Goal: Information Seeking & Learning: Understand process/instructions

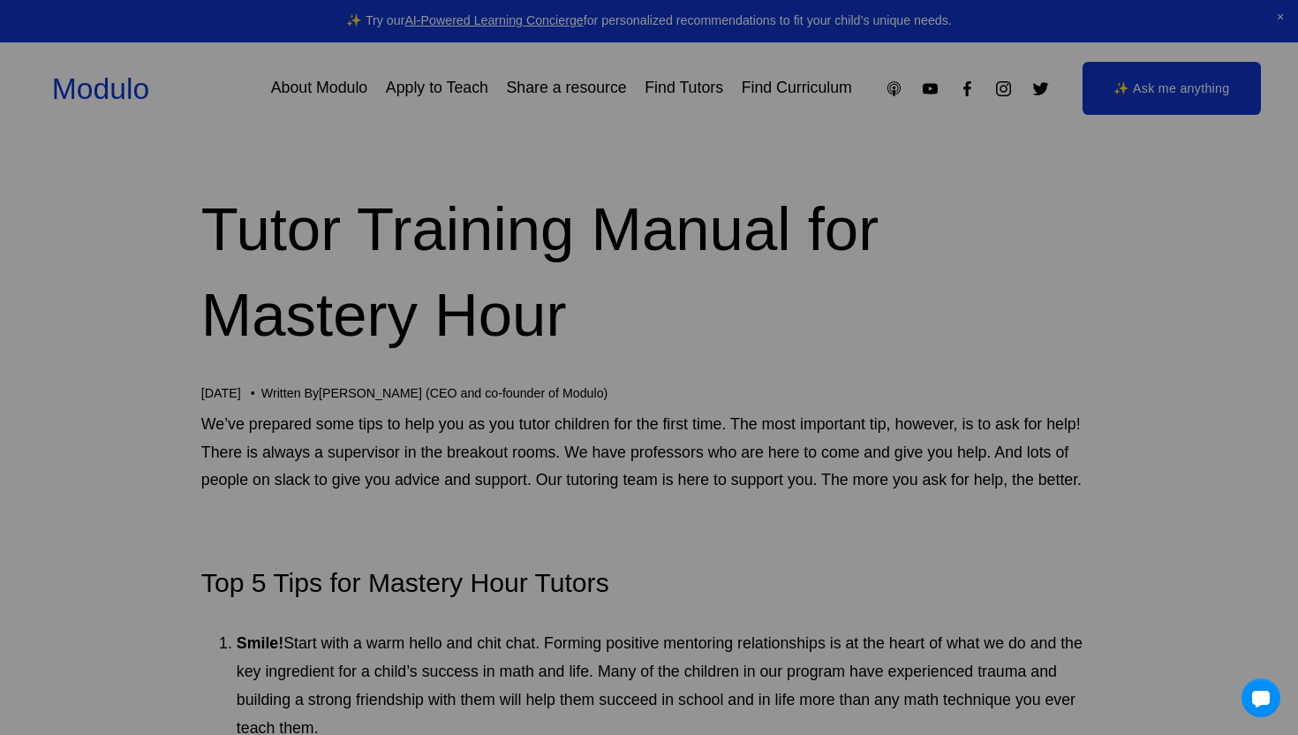
drag, startPoint x: 132, startPoint y: 233, endPoint x: 583, endPoint y: 372, distance: 471.2
click at [583, 372] on div "We've moved! Check out our brand-new global marketplace for modular learning at…" at bounding box center [649, 367] width 1298 height 735
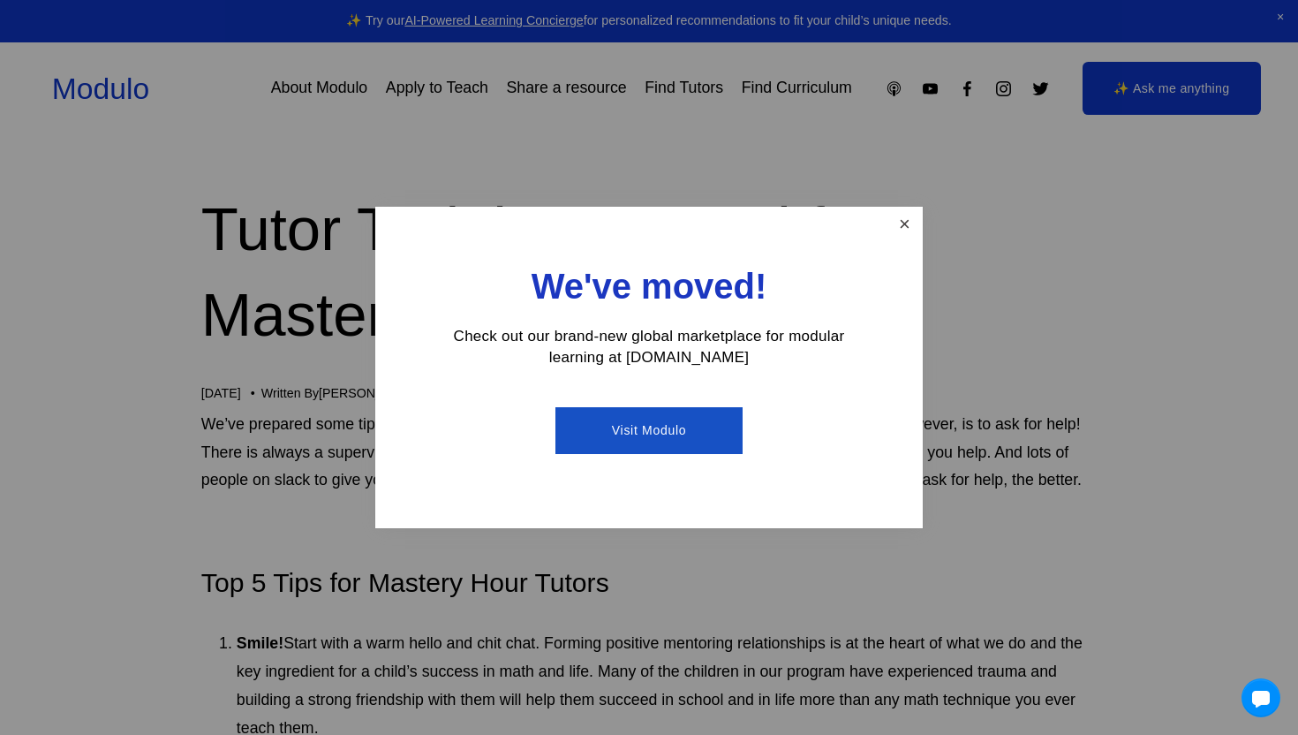
click at [900, 228] on link "Close" at bounding box center [904, 224] width 31 height 31
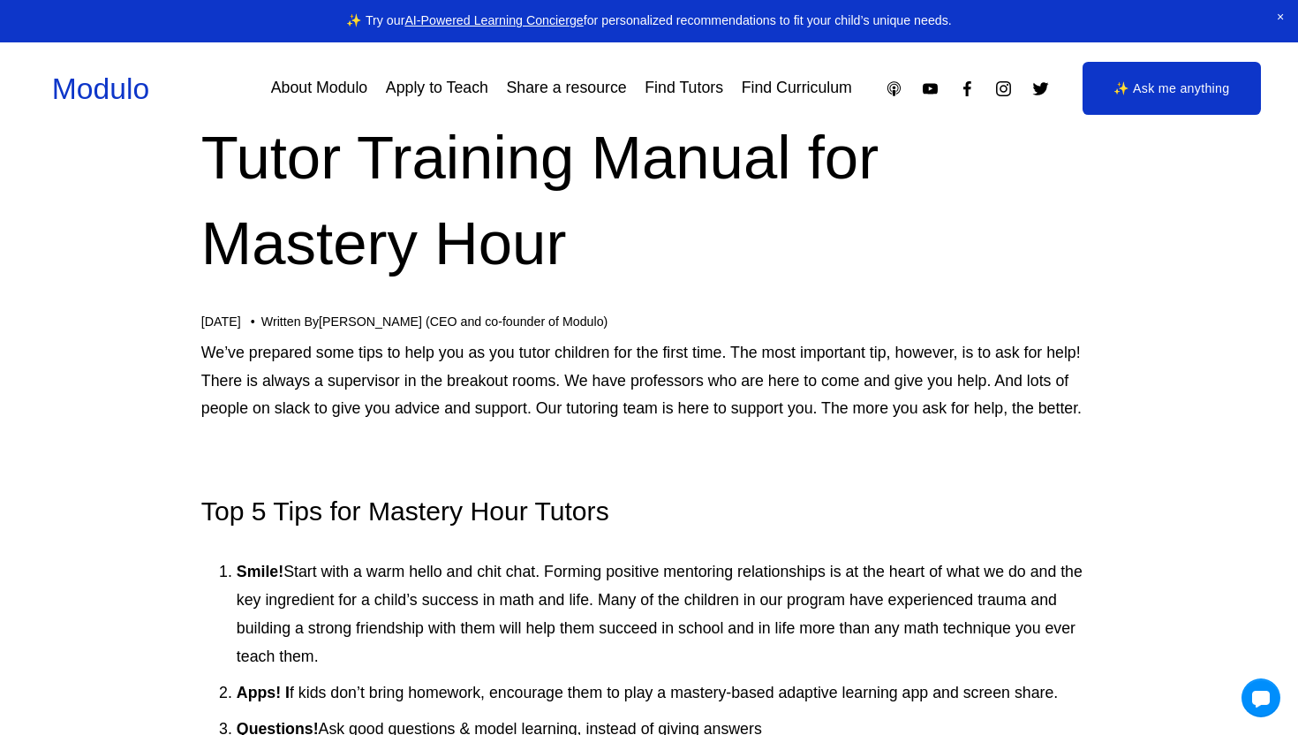
scroll to position [168, 0]
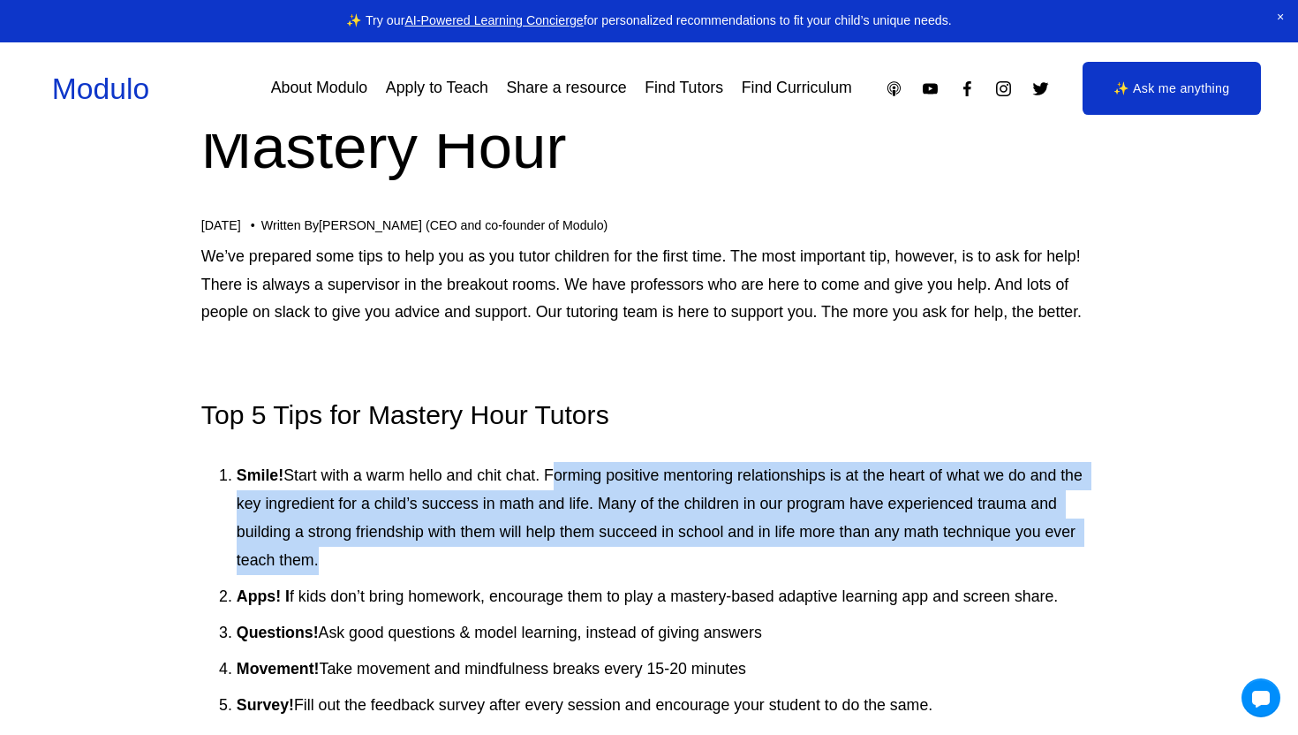
drag, startPoint x: 581, startPoint y: 562, endPoint x: 553, endPoint y: 469, distance: 96.9
click at [555, 476] on p "Smile! Start with a warm hello and chit chat. Forming positive mentoring relati…" at bounding box center [667, 518] width 860 height 113
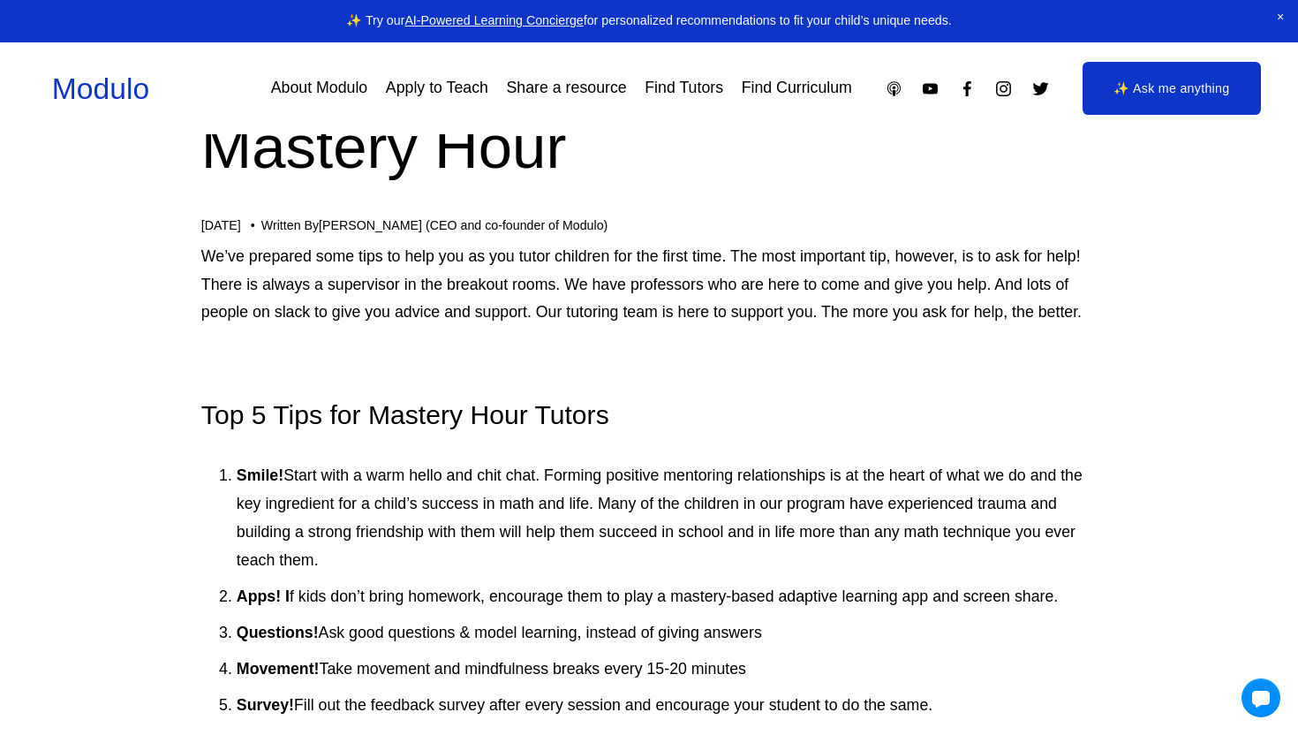
click at [550, 463] on p "Smile! Start with a warm hello and chit chat. Forming positive mentoring relati…" at bounding box center [667, 518] width 860 height 113
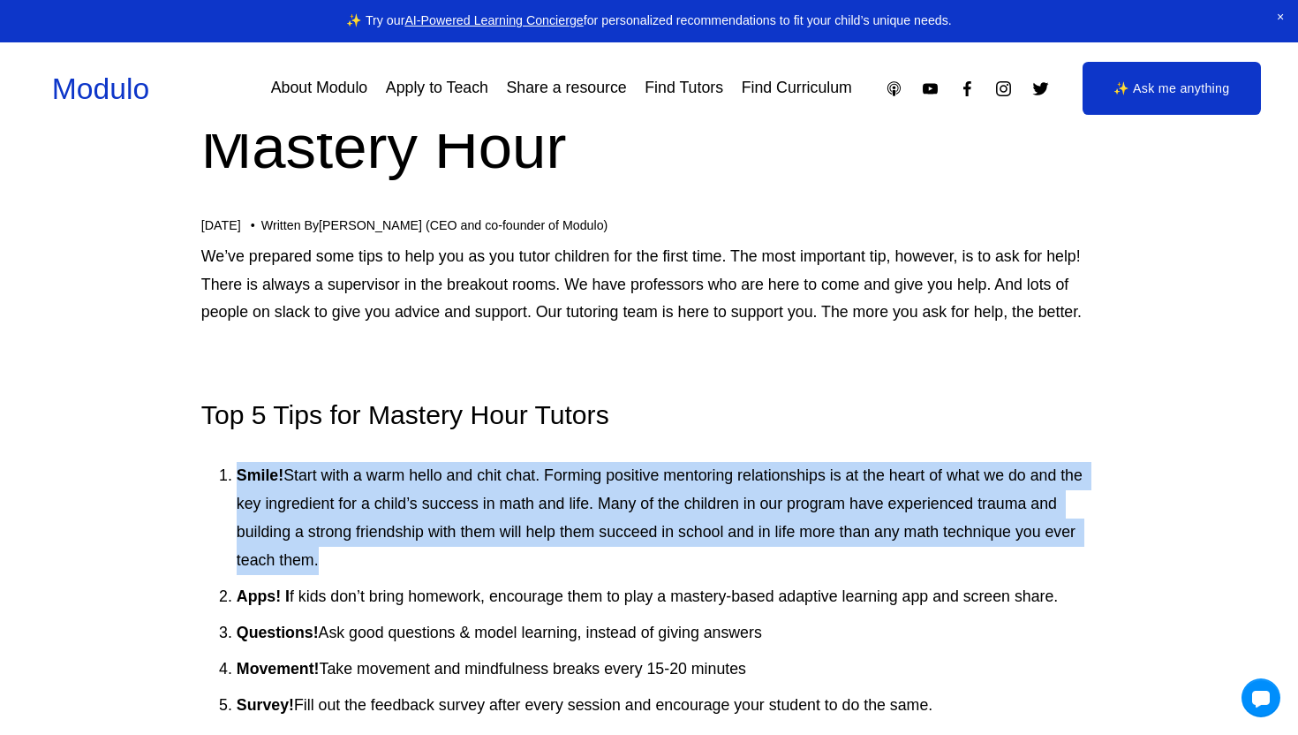
drag, startPoint x: 544, startPoint y: 447, endPoint x: 576, endPoint y: 558, distance: 115.7
click at [576, 558] on p "Smile! Start with a warm hello and chit chat. Forming positive mentoring relati…" at bounding box center [667, 518] width 860 height 113
drag, startPoint x: 576, startPoint y: 558, endPoint x: 525, endPoint y: 457, distance: 113.3
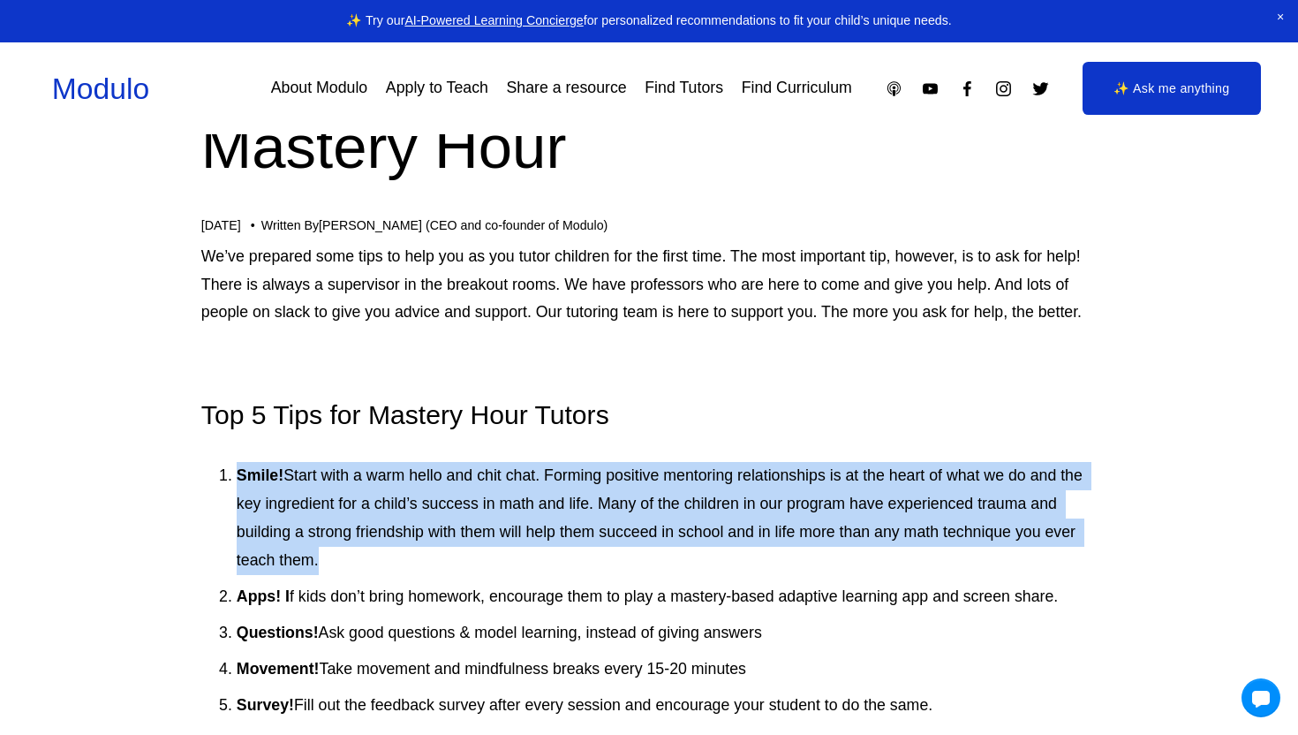
drag, startPoint x: 525, startPoint y: 457, endPoint x: 582, endPoint y: 562, distance: 119.3
click at [582, 562] on p "Smile! Start with a warm hello and chit chat. Forming positive mentoring relati…" at bounding box center [667, 518] width 860 height 113
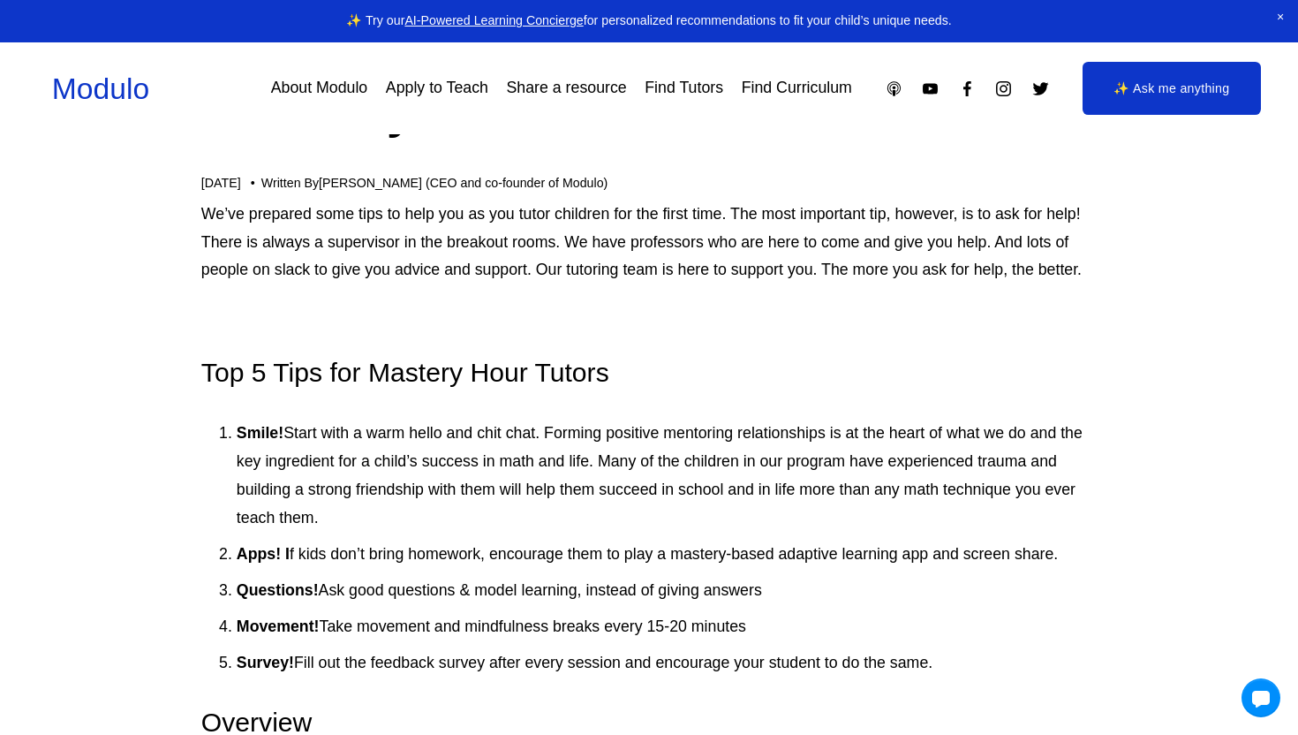
scroll to position [244, 0]
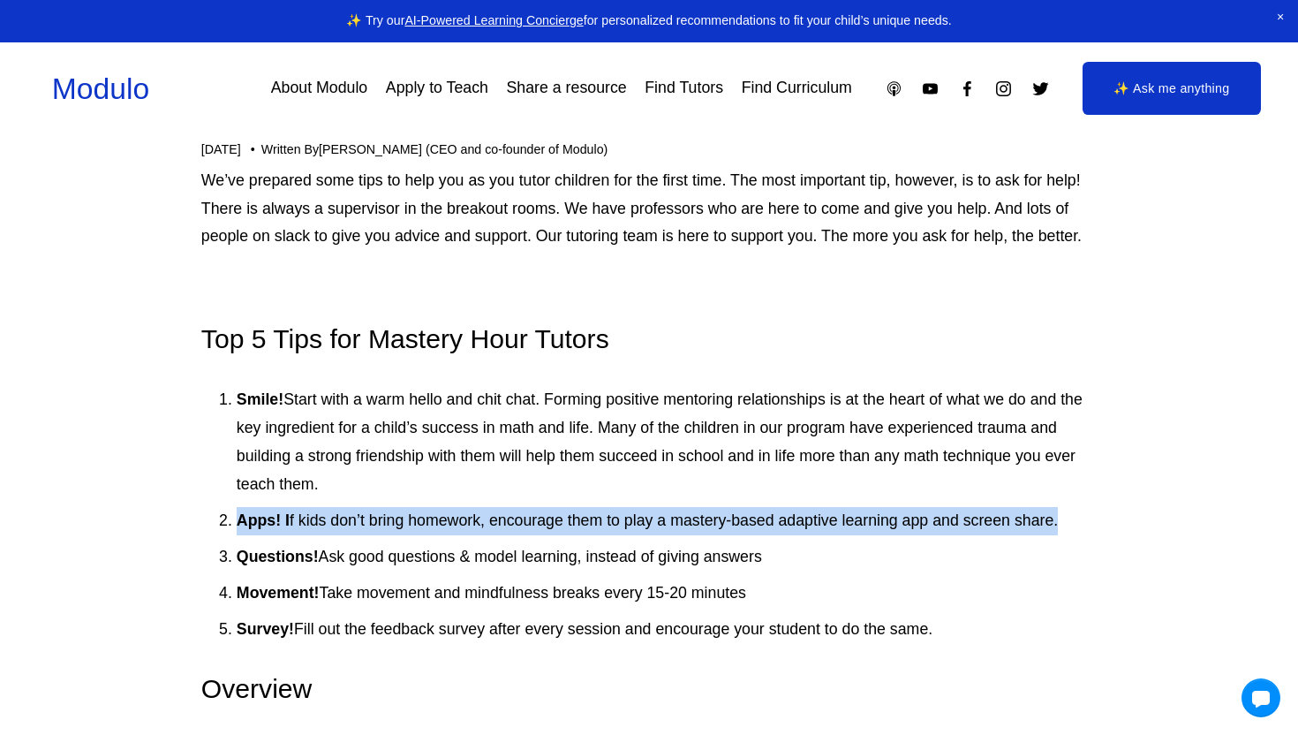
drag, startPoint x: 562, startPoint y: 503, endPoint x: 588, endPoint y: 538, distance: 43.4
click at [588, 538] on ol "Smile! Start with a warm hello and chit chat. Forming positive mentoring relati…" at bounding box center [648, 514] width 895 height 257
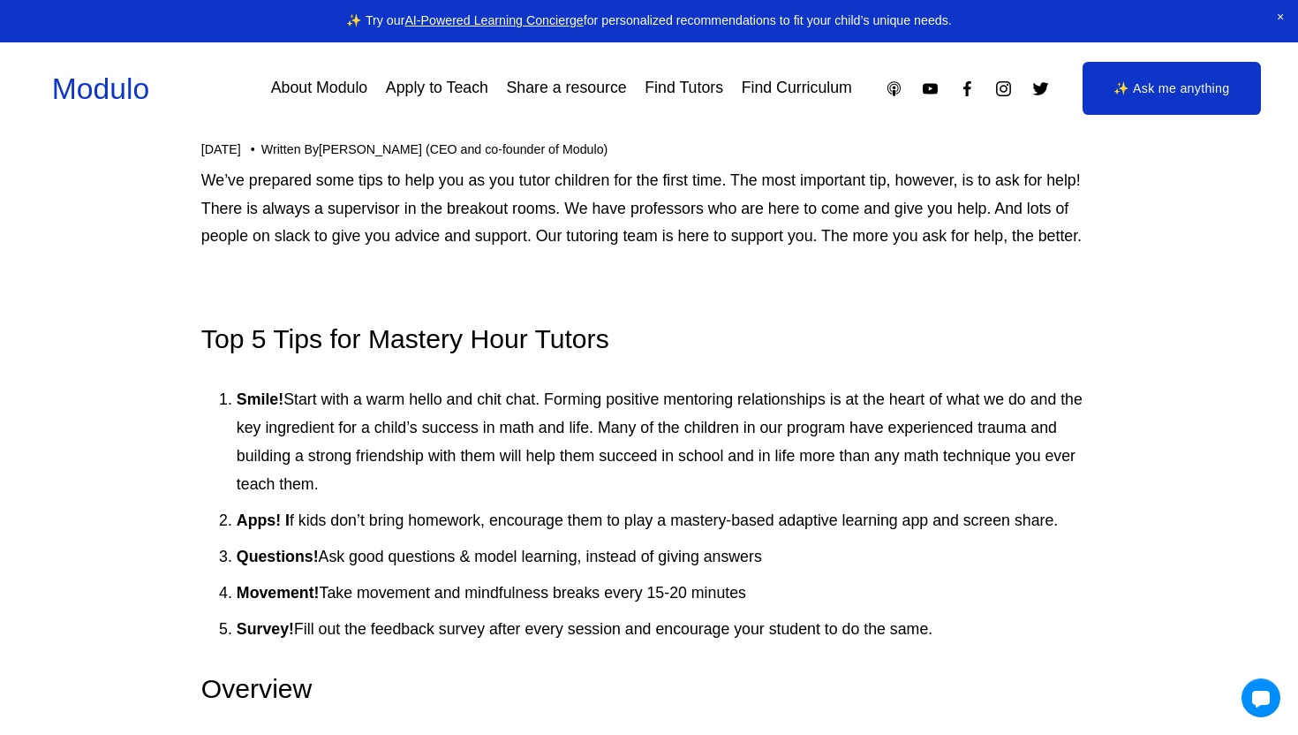
click at [588, 540] on ol "Smile! Start with a warm hello and chit chat. Forming positive mentoring relati…" at bounding box center [648, 514] width 895 height 257
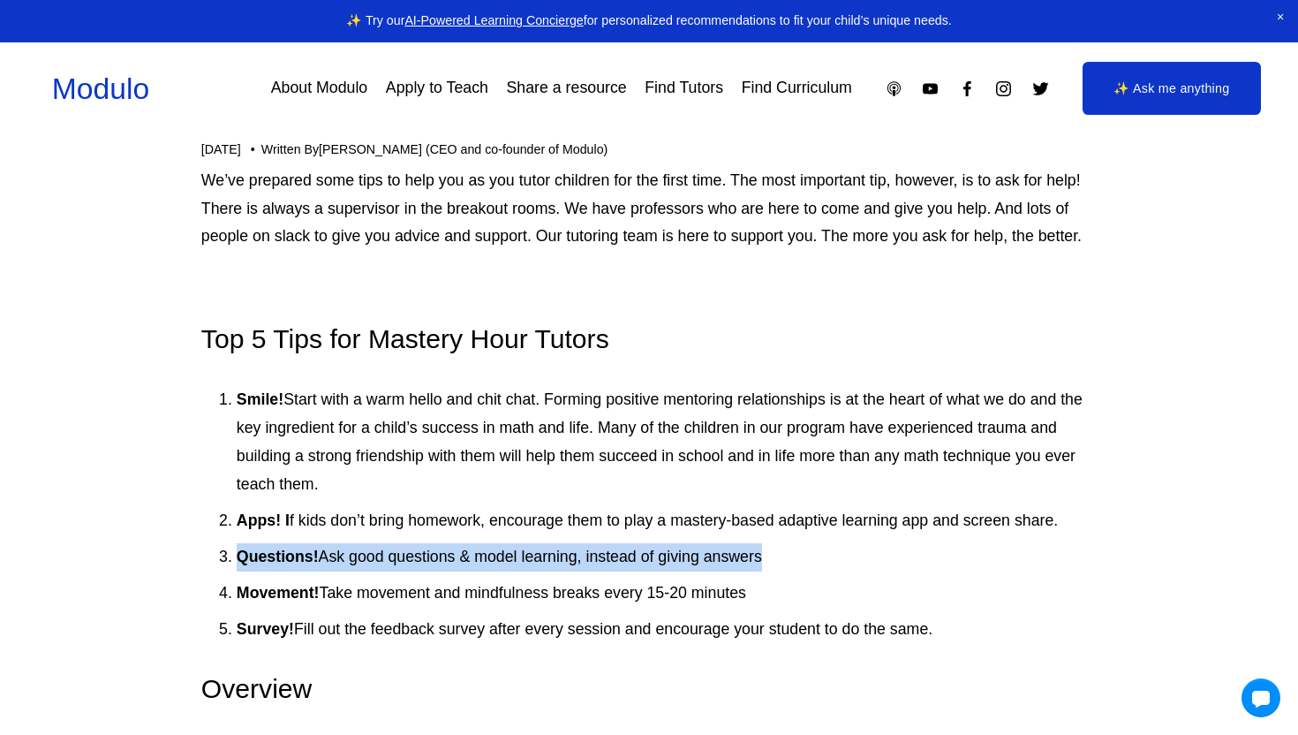
drag, startPoint x: 588, startPoint y: 541, endPoint x: 602, endPoint y: 577, distance: 38.0
click at [602, 577] on ol "Smile! Start with a warm hello and chit chat. Forming positive mentoring relati…" at bounding box center [648, 514] width 895 height 257
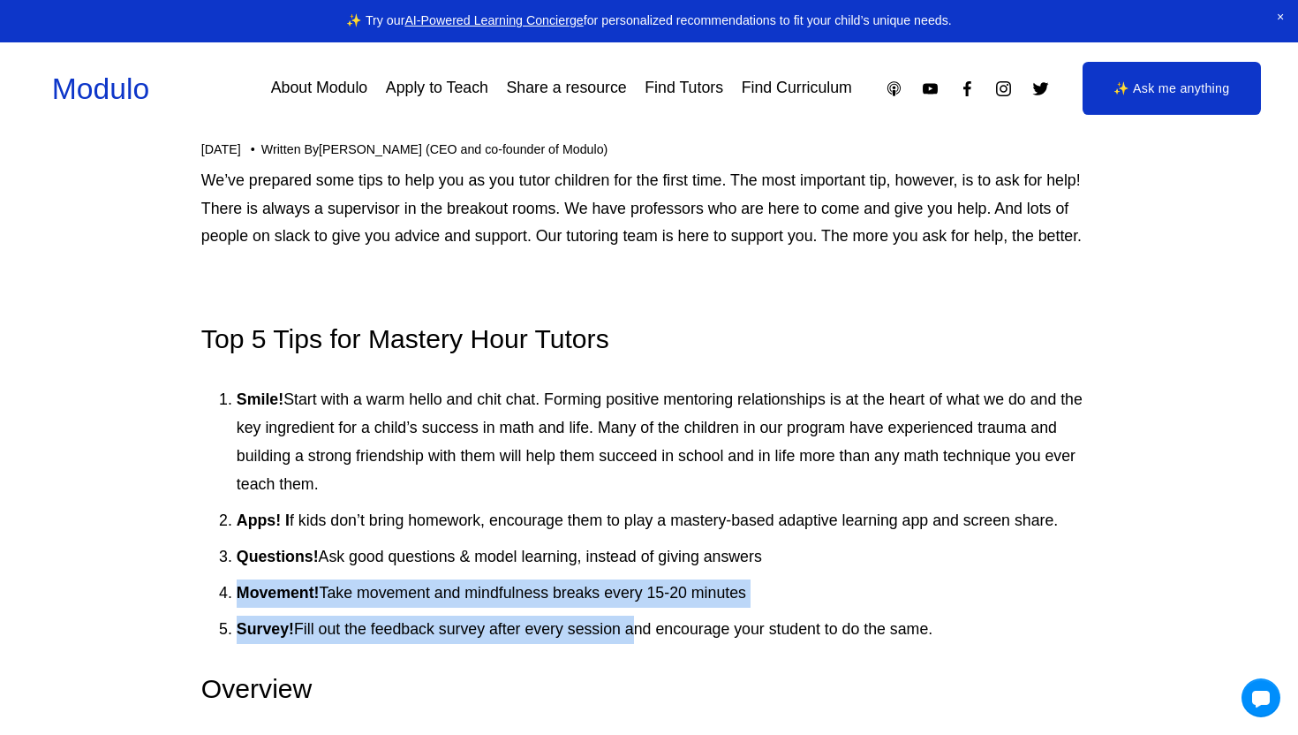
drag, startPoint x: 602, startPoint y: 577, endPoint x: 623, endPoint y: 616, distance: 44.6
click at [623, 616] on ol "Smile! Start with a warm hello and chit chat. Forming positive mentoring relati…" at bounding box center [648, 514] width 895 height 257
click at [623, 616] on p "Survey! Fill out the feedback survey after every session and encourage your stu…" at bounding box center [667, 629] width 860 height 28
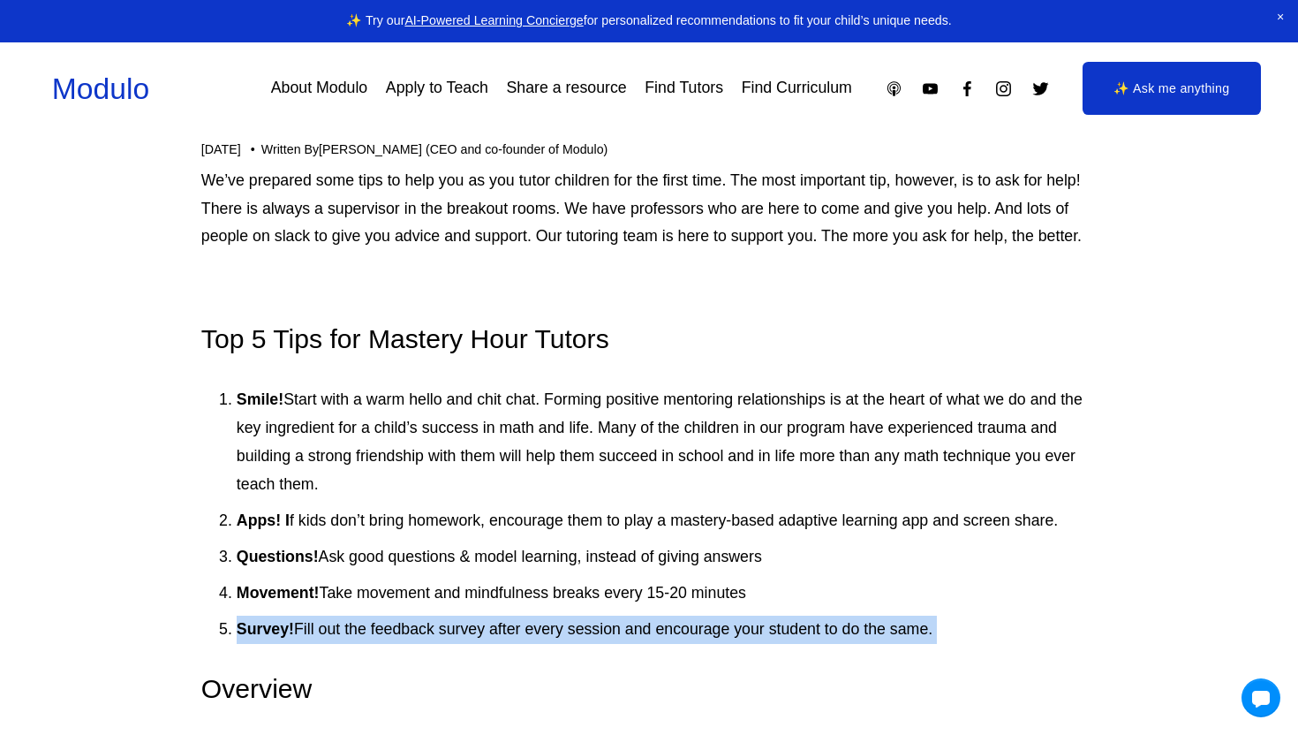
drag, startPoint x: 623, startPoint y: 615, endPoint x: 645, endPoint y: 653, distance: 43.9
drag, startPoint x: 645, startPoint y: 653, endPoint x: 613, endPoint y: 608, distance: 54.4
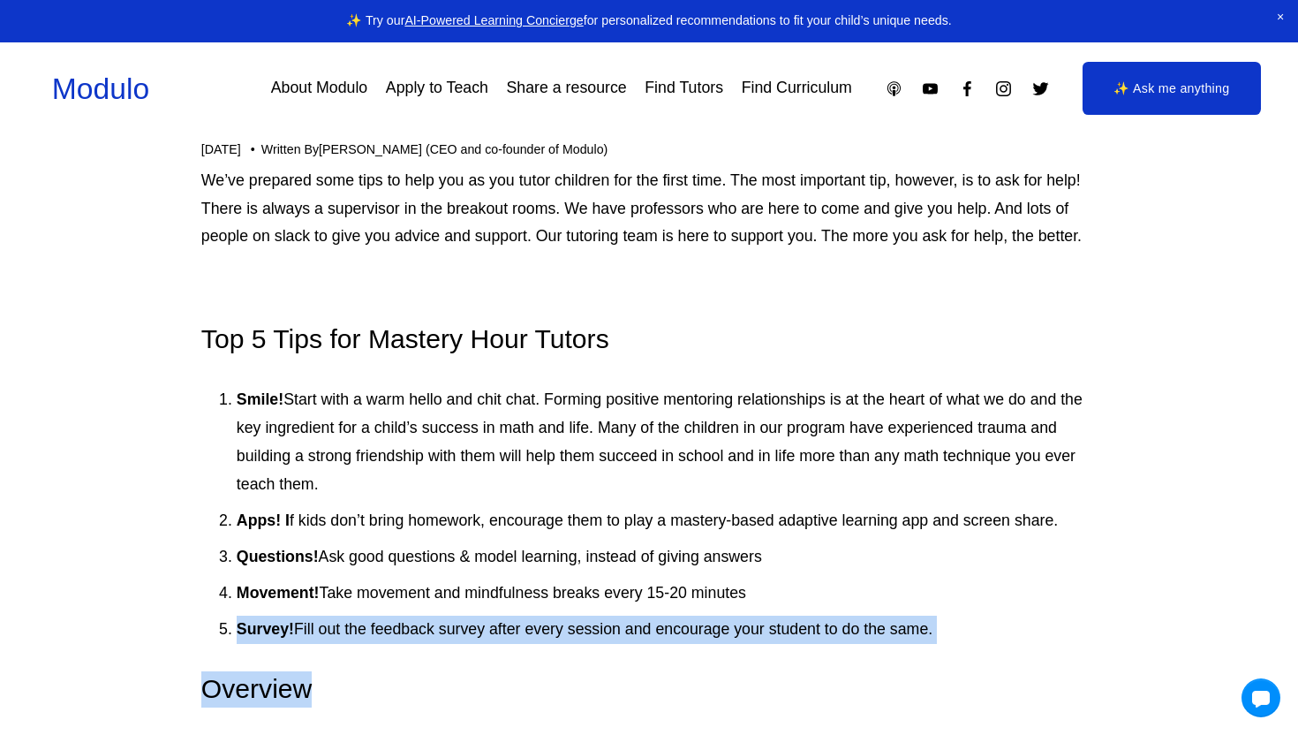
click at [613, 608] on ol "Smile! Start with a warm hello and chit chat. Forming positive mentoring relati…" at bounding box center [648, 514] width 895 height 257
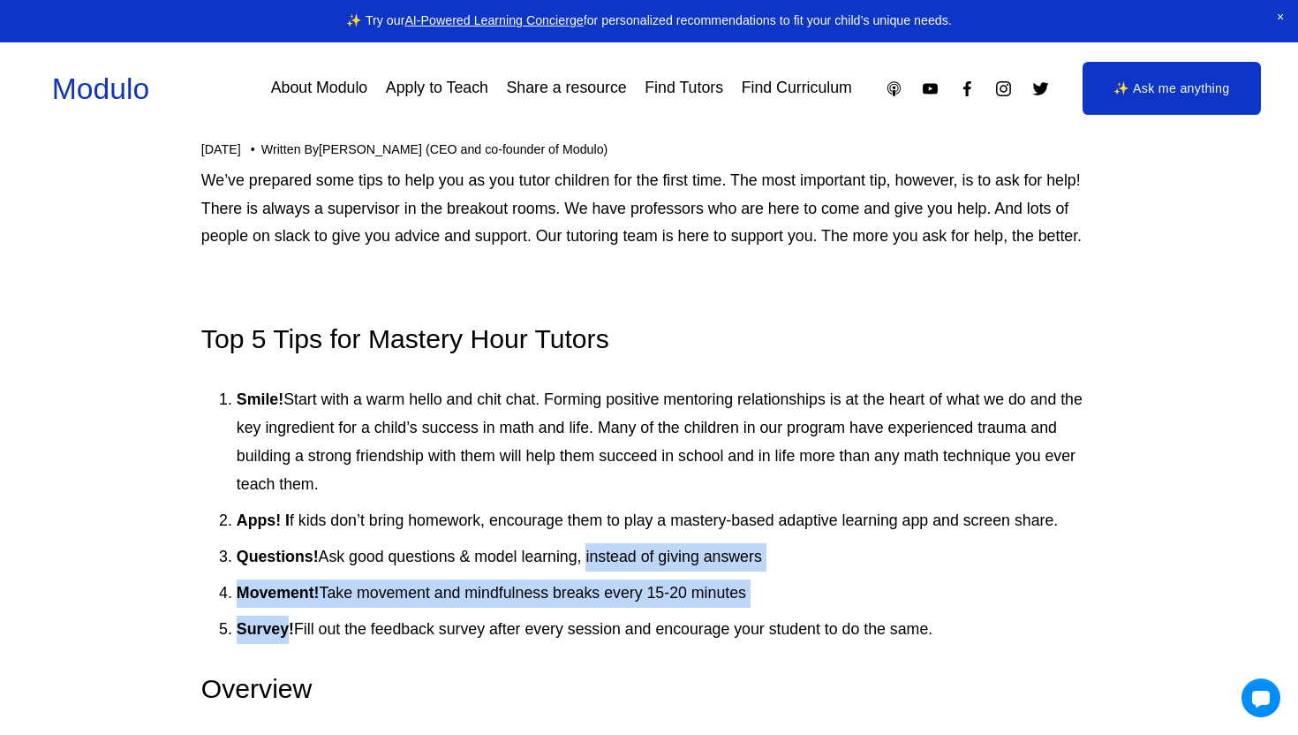
drag, startPoint x: 613, startPoint y: 608, endPoint x: 598, endPoint y: 570, distance: 41.7
click at [598, 570] on ol "Smile! Start with a warm hello and chit chat. Forming positive mentoring relati…" at bounding box center [648, 514] width 895 height 257
click at [598, 570] on p "Questions! Ask good questions & model learning, instead of giving answers" at bounding box center [667, 557] width 860 height 28
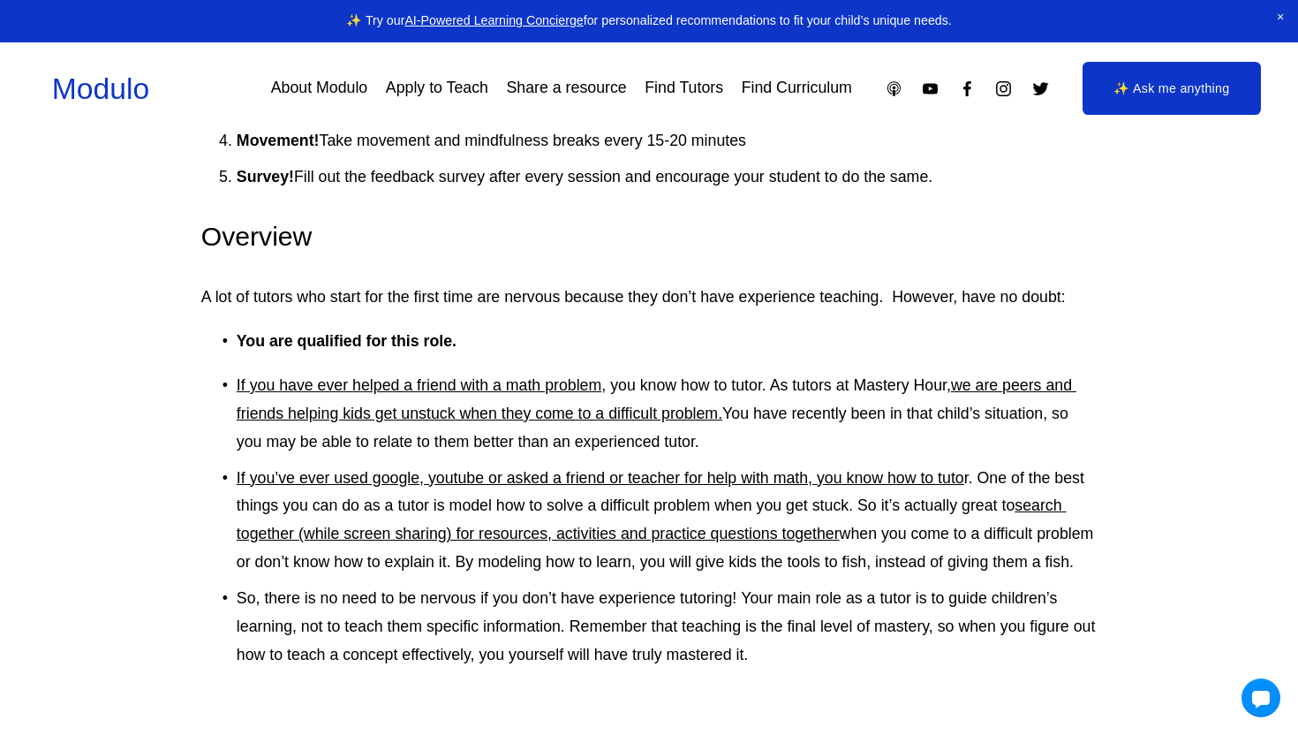
scroll to position [700, 0]
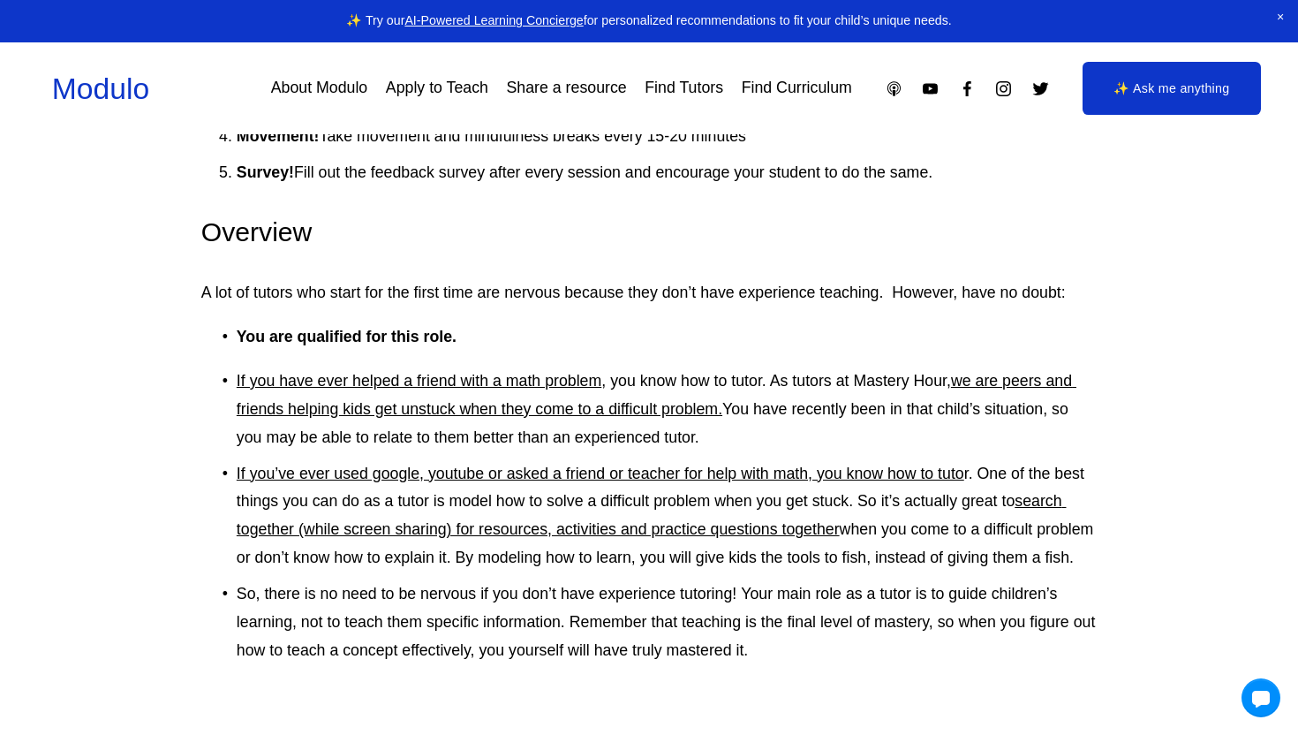
click at [463, 334] on p "You are qualified for this role." at bounding box center [667, 337] width 860 height 28
click at [502, 335] on p "You are qualified for this role." at bounding box center [667, 337] width 860 height 28
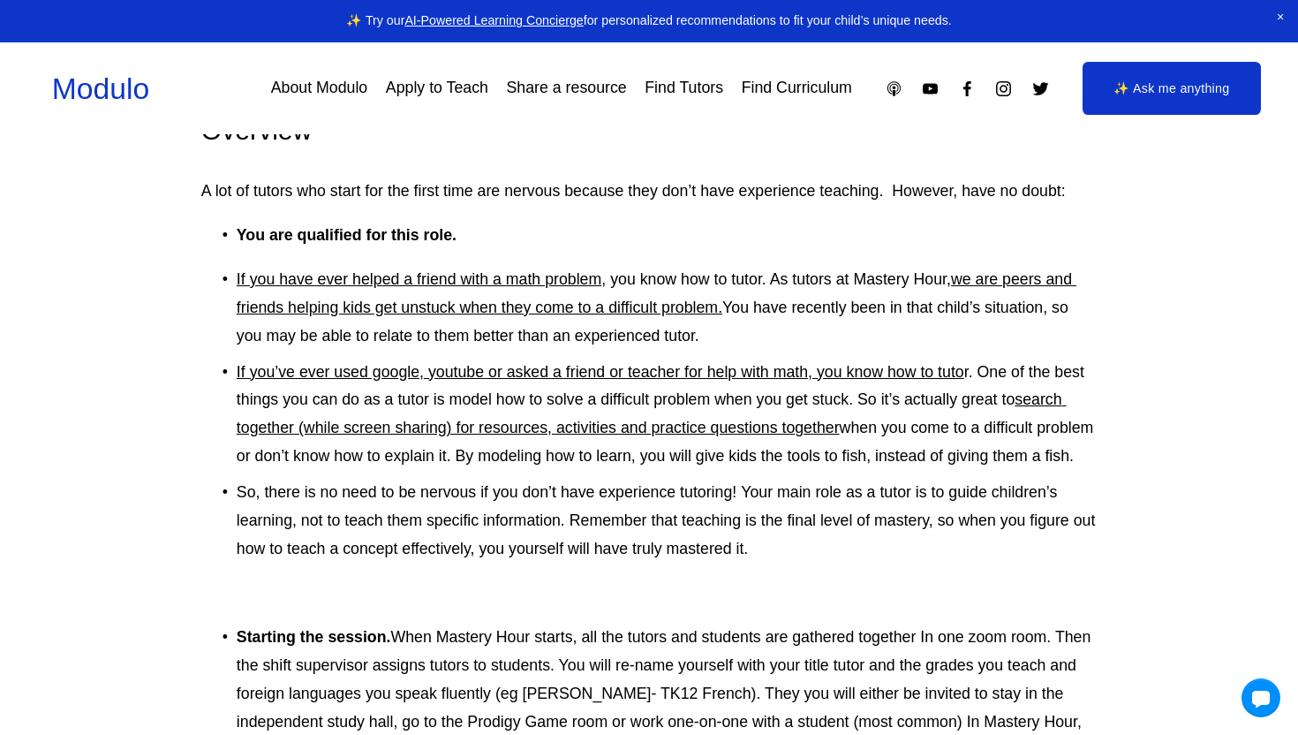
scroll to position [810, 0]
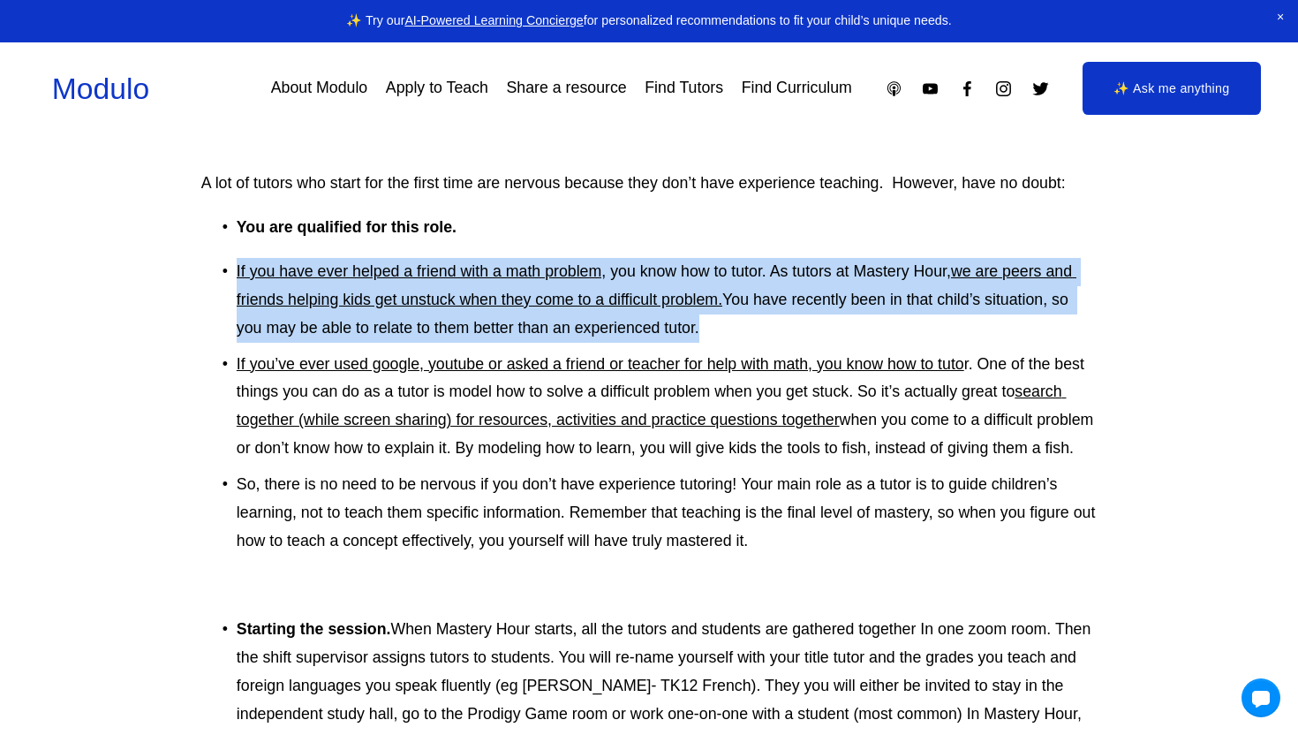
drag, startPoint x: 733, startPoint y: 236, endPoint x: 747, endPoint y: 330, distance: 95.5
click at [747, 330] on p "If you have ever helped a friend with a math problem , you know how to tutor. A…" at bounding box center [667, 300] width 860 height 85
drag, startPoint x: 747, startPoint y: 336, endPoint x: 747, endPoint y: 484, distance: 147.5
click at [748, 485] on ul "If you have ever helped a friend with a math problem , you know how to tutor. A…" at bounding box center [648, 407] width 895 height 298
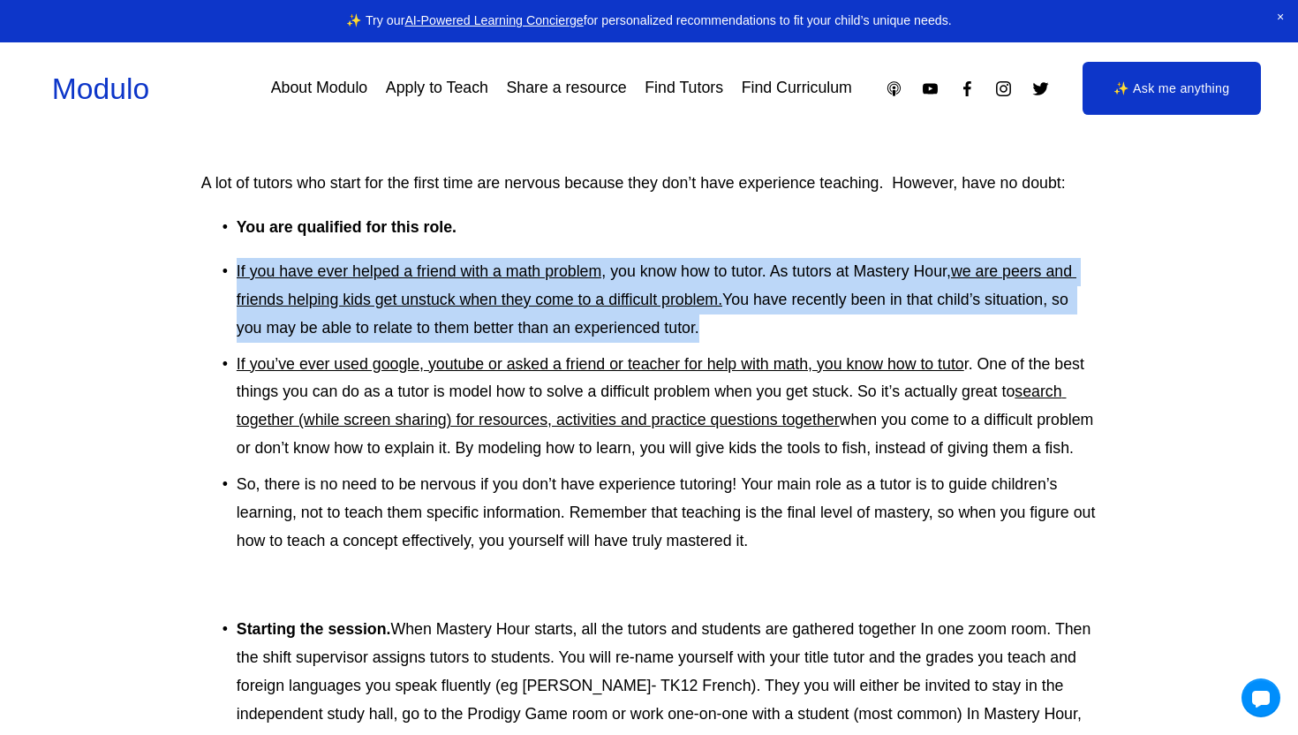
click at [747, 464] on p "If you’ve ever used google, youtube or asked a friend or teacher for help with …" at bounding box center [667, 407] width 860 height 113
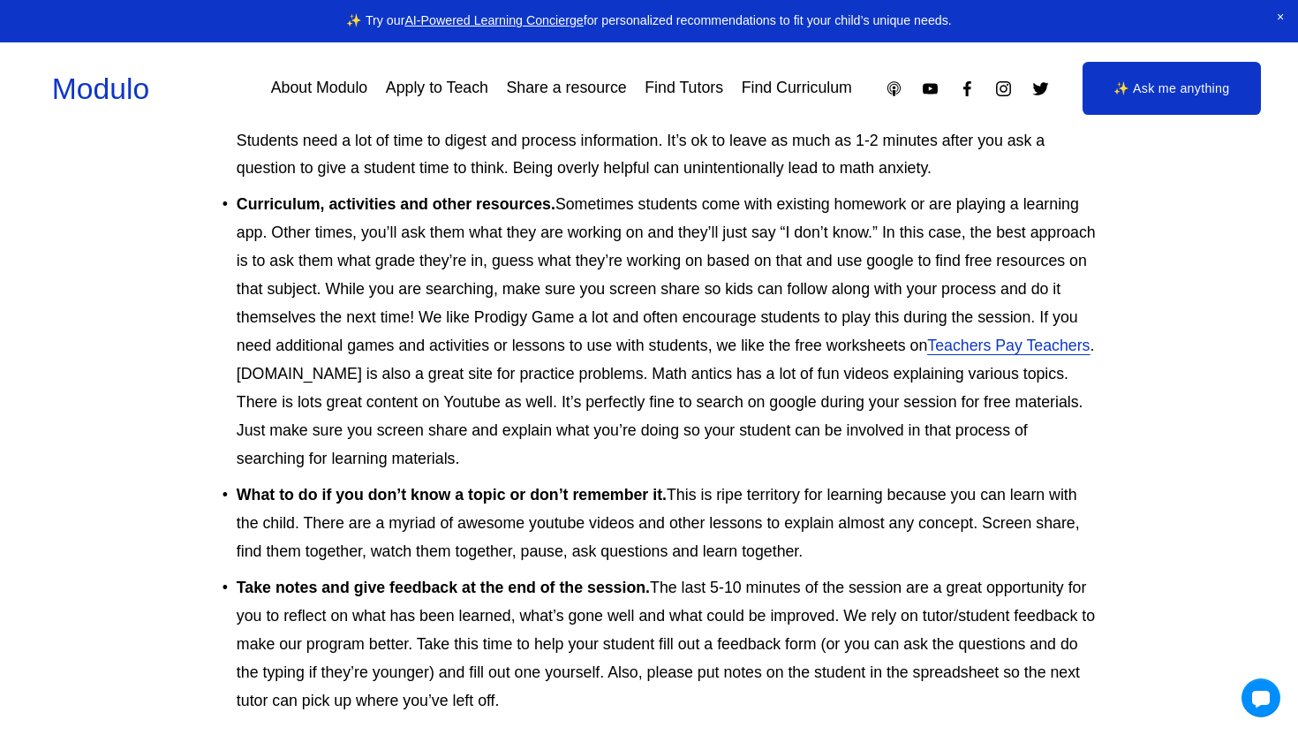
scroll to position [2483, 0]
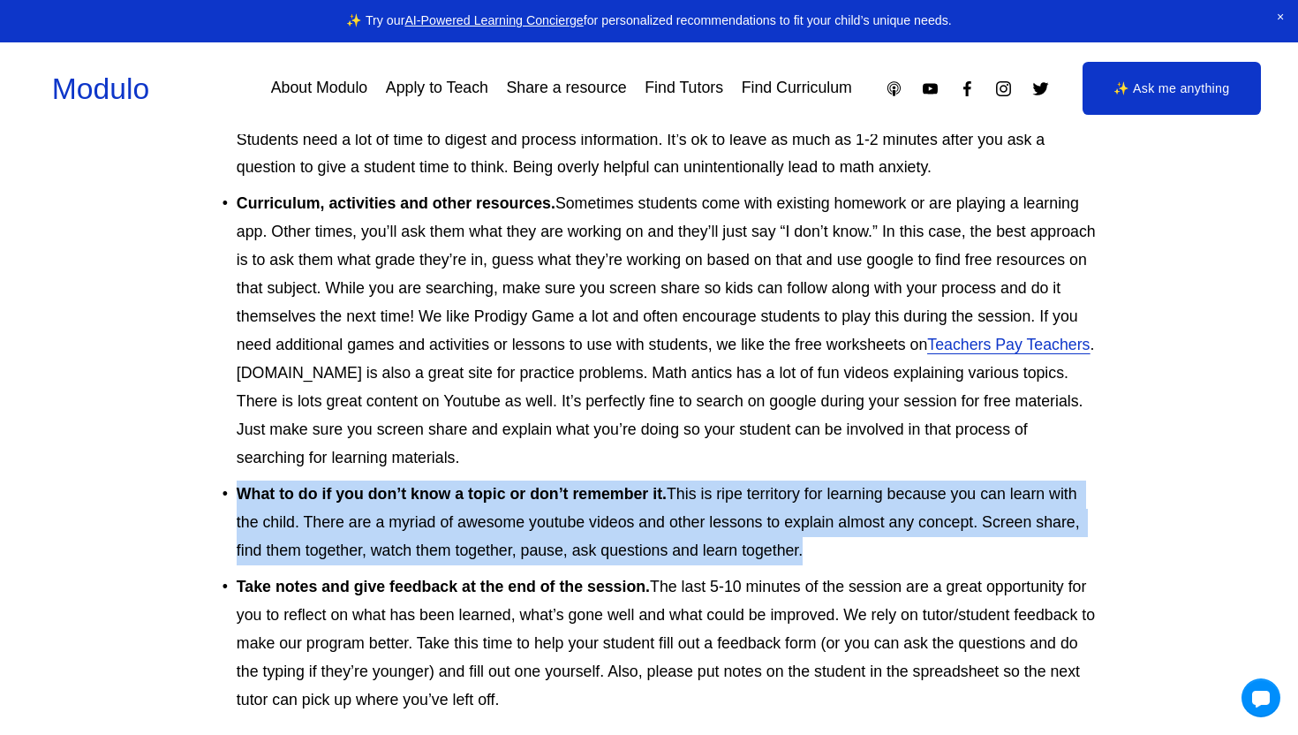
drag, startPoint x: 755, startPoint y: 502, endPoint x: 819, endPoint y: 573, distance: 95.7
click at [819, 565] on p "What to do if you don’t know a topic or don’t remember it. This is ripe territo…" at bounding box center [667, 522] width 860 height 85
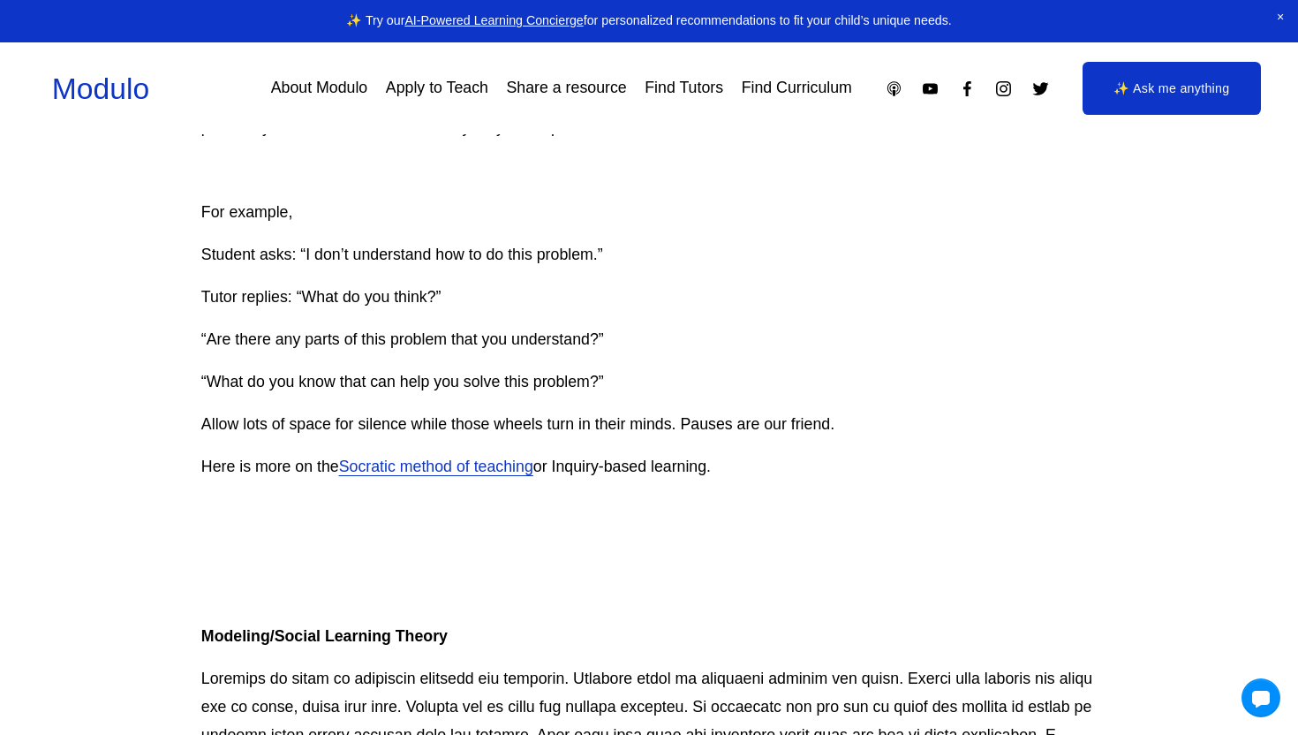
scroll to position [4995, 0]
